Goal: Find specific page/section: Find specific page/section

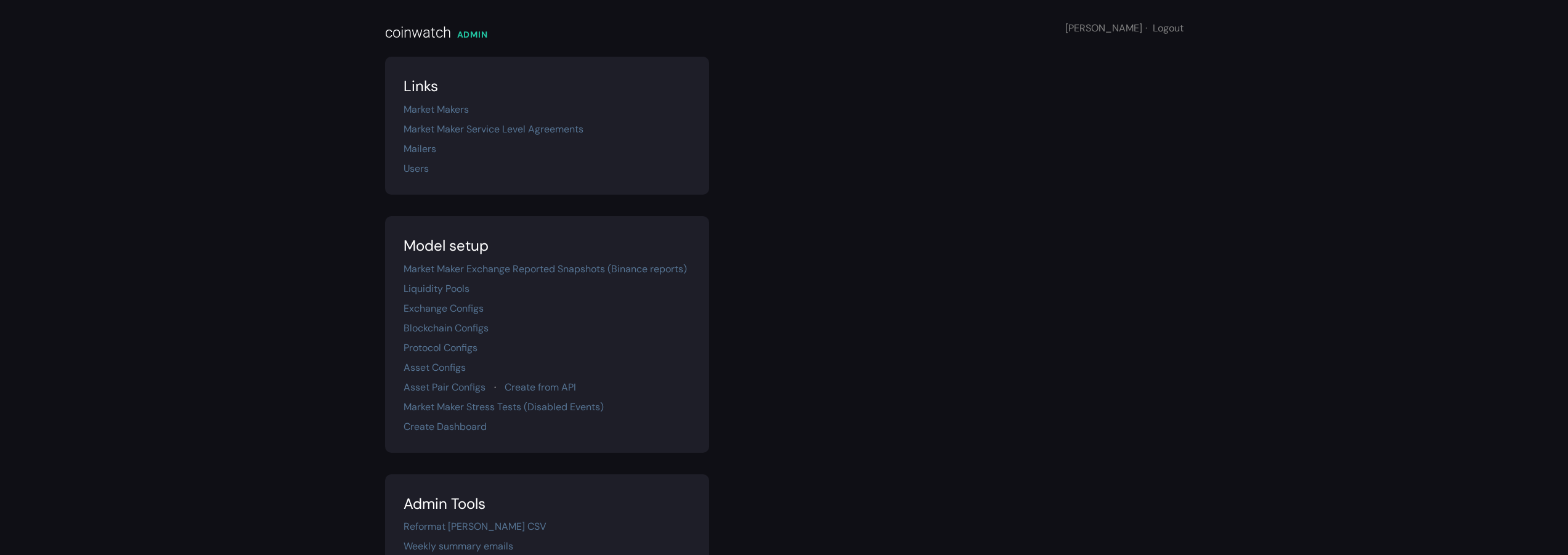
scroll to position [217, 0]
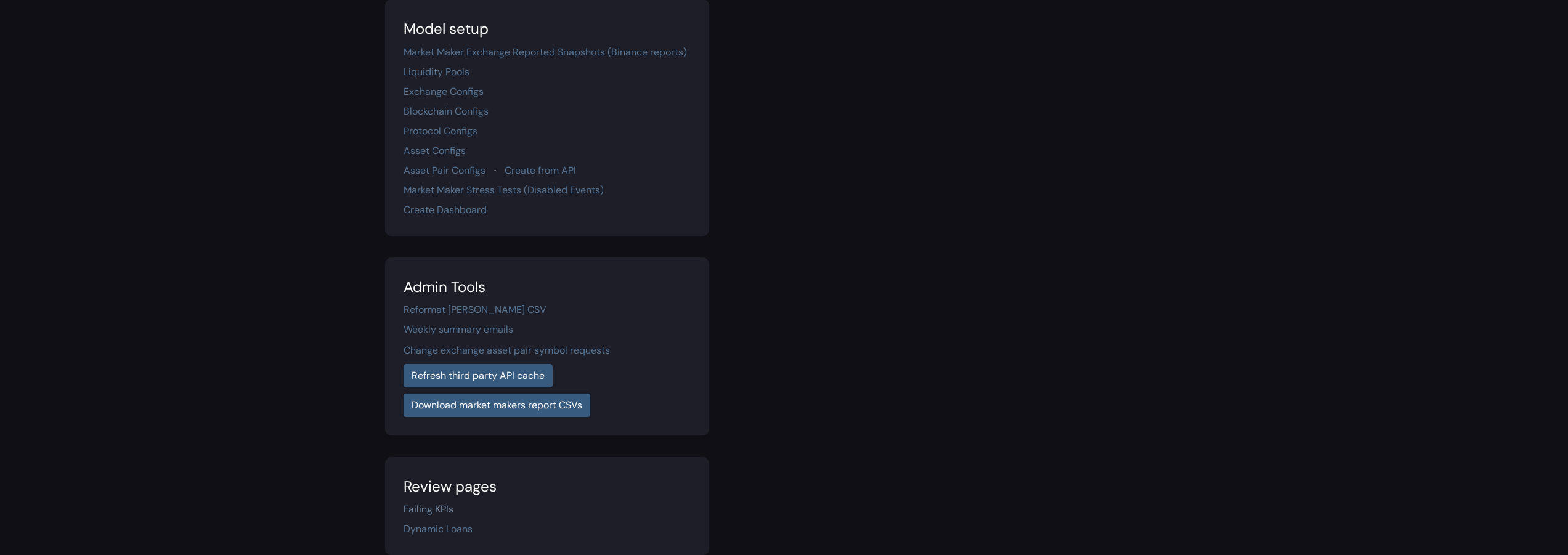
click at [416, 503] on link "Failing KPIs" at bounding box center [428, 510] width 50 height 13
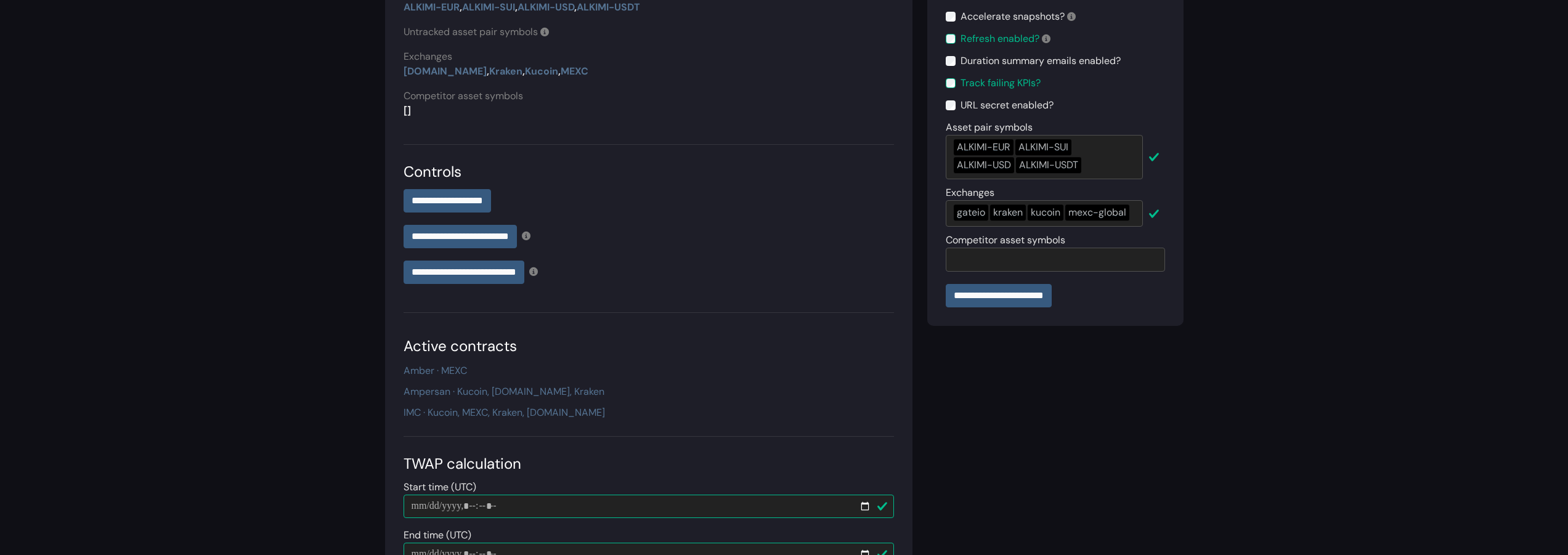
scroll to position [193, 0]
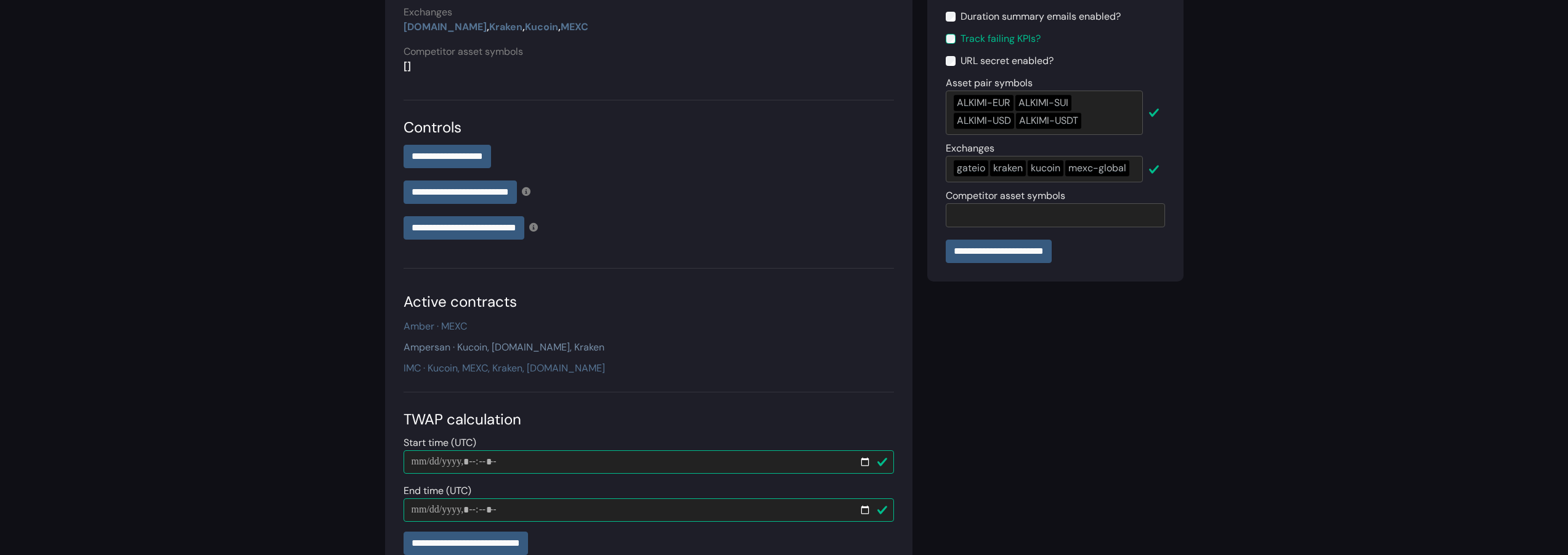
click at [506, 351] on link "Ampersan · Kucoin, Gate.io, Kraken" at bounding box center [504, 348] width 201 height 13
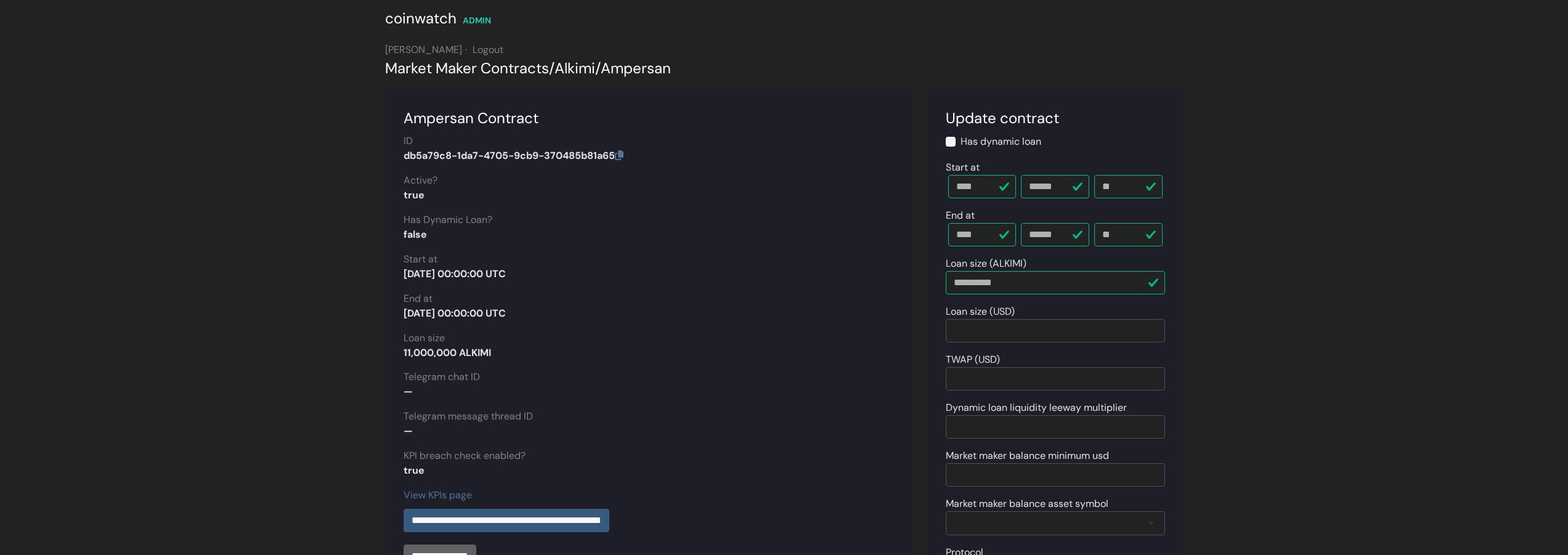
scroll to position [88, 0]
